Goal: Obtain resource: Obtain resource

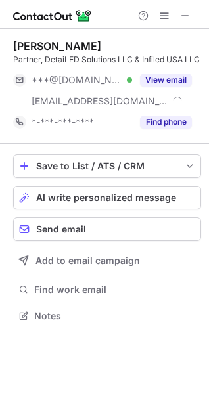
scroll to position [307, 209]
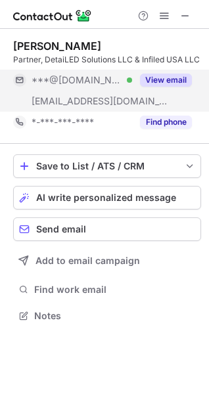
click at [156, 79] on button "View email" at bounding box center [166, 80] width 52 height 13
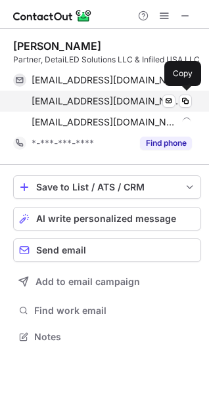
scroll to position [328, 209]
click at [187, 101] on span at bounding box center [185, 101] width 11 height 11
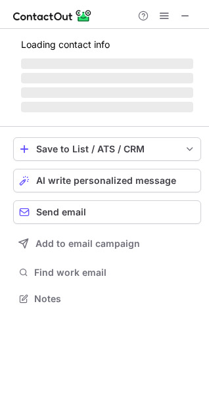
scroll to position [307, 209]
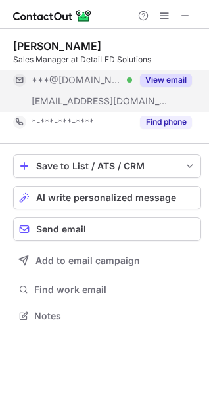
click at [167, 78] on button "View email" at bounding box center [166, 80] width 52 height 13
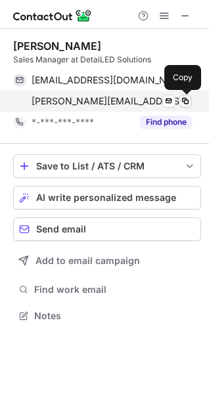
click at [185, 101] on span at bounding box center [185, 101] width 11 height 11
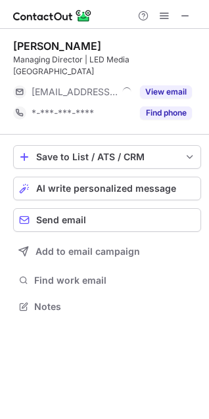
scroll to position [286, 209]
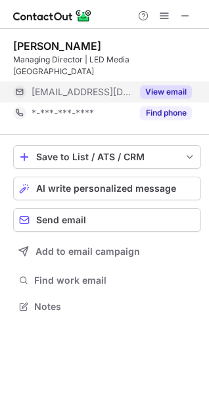
click at [158, 85] on button "View email" at bounding box center [166, 91] width 52 height 13
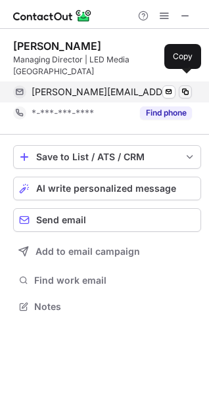
click at [181, 87] on span at bounding box center [185, 92] width 11 height 11
